Goal: Use online tool/utility

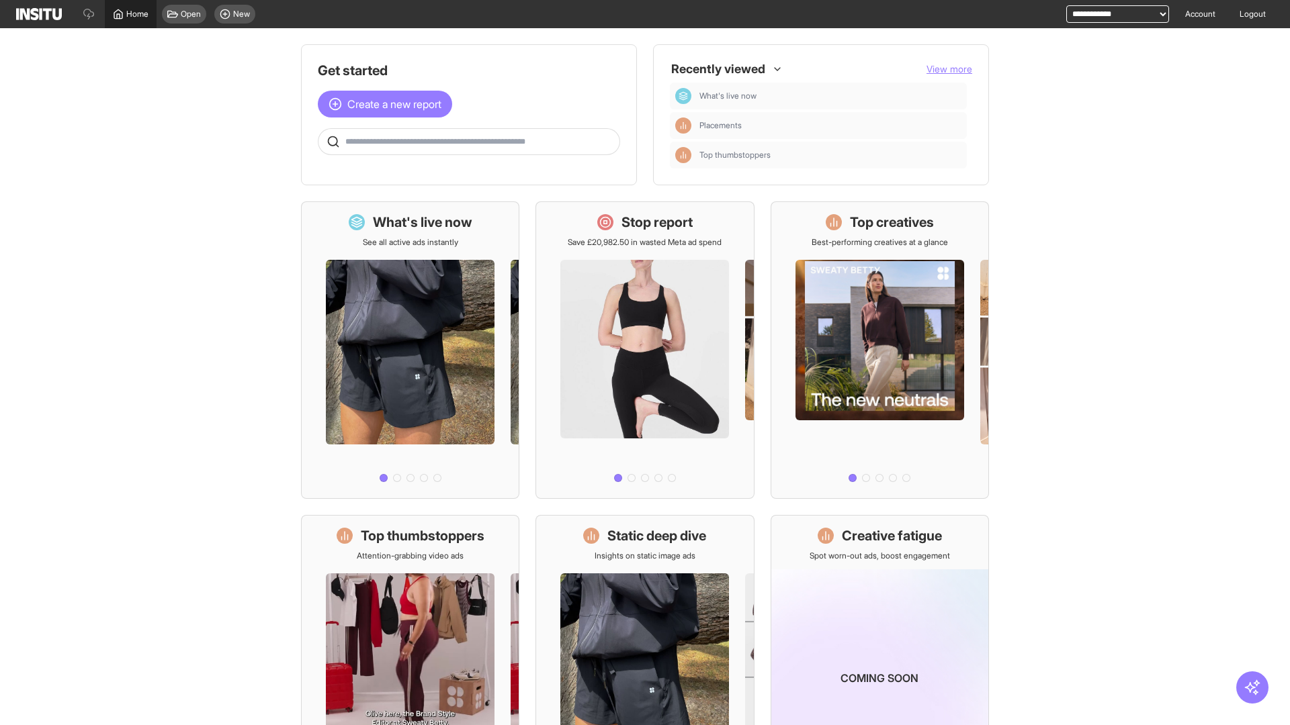
click at [130, 14] on span "Home" at bounding box center [137, 14] width 22 height 11
click at [388, 104] on span "Create a new report" at bounding box center [394, 104] width 94 height 16
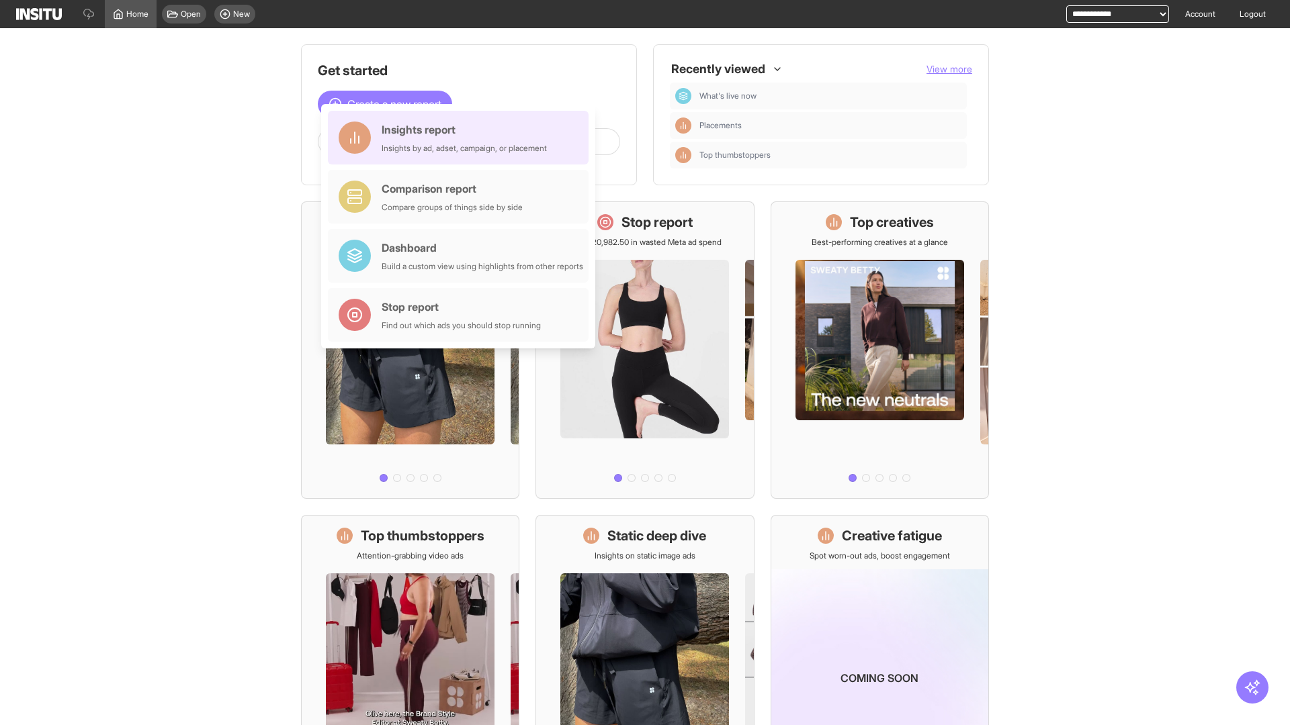
click at [461, 138] on div "Insights report Insights by ad, adset, campaign, or placement" at bounding box center [463, 138] width 165 height 32
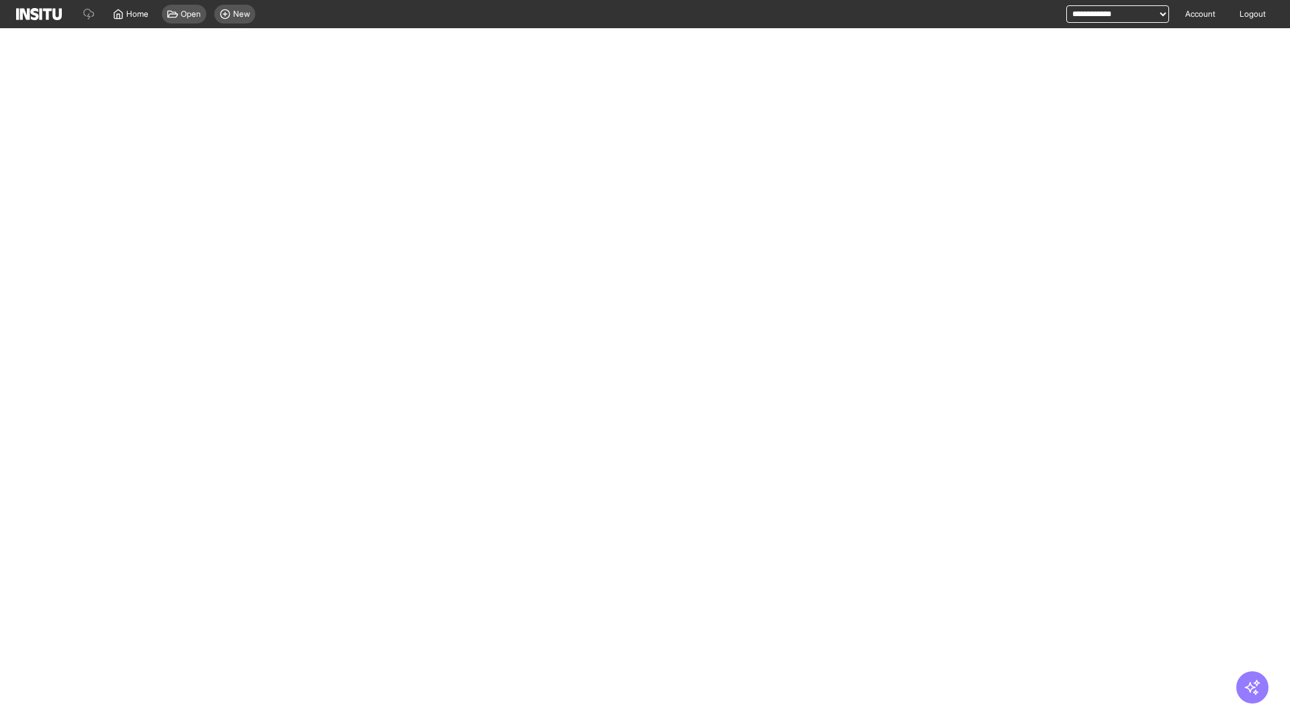
select select "**"
